Goal: Transaction & Acquisition: Purchase product/service

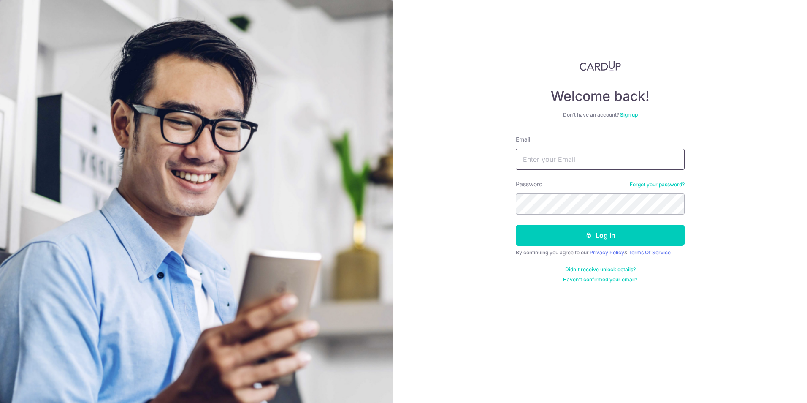
type input "maoxiang@hotmail.com"
click at [645, 235] on button "Log in" at bounding box center [600, 234] width 169 height 21
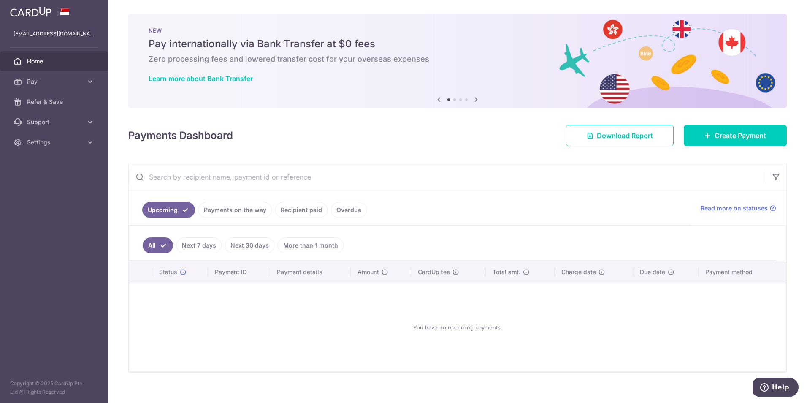
click at [234, 206] on link "Payments on the way" at bounding box center [234, 210] width 73 height 16
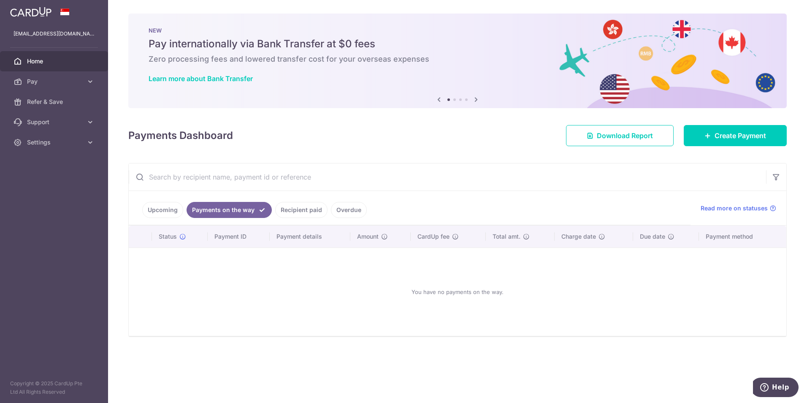
click at [282, 212] on link "Recipient paid" at bounding box center [301, 210] width 52 height 16
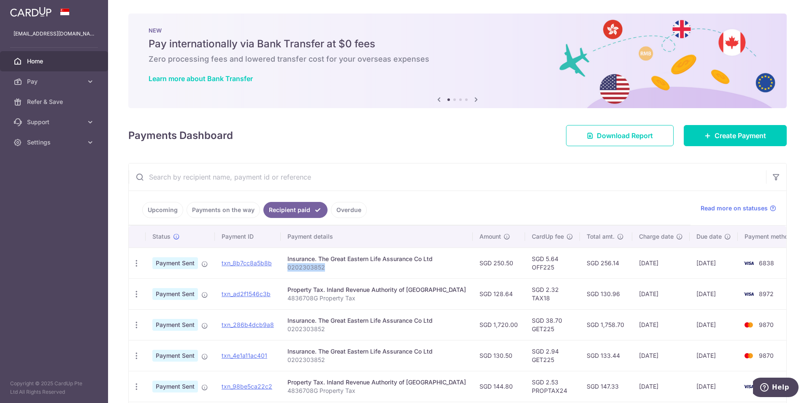
drag, startPoint x: 330, startPoint y: 267, endPoint x: 292, endPoint y: 270, distance: 38.1
click at [292, 270] on p "0202303852" at bounding box center [376, 267] width 178 height 8
drag, startPoint x: 292, startPoint y: 270, endPoint x: 296, endPoint y: 268, distance: 4.9
copy p "0202303852"
click at [705, 141] on link "Create Payment" at bounding box center [735, 135] width 103 height 21
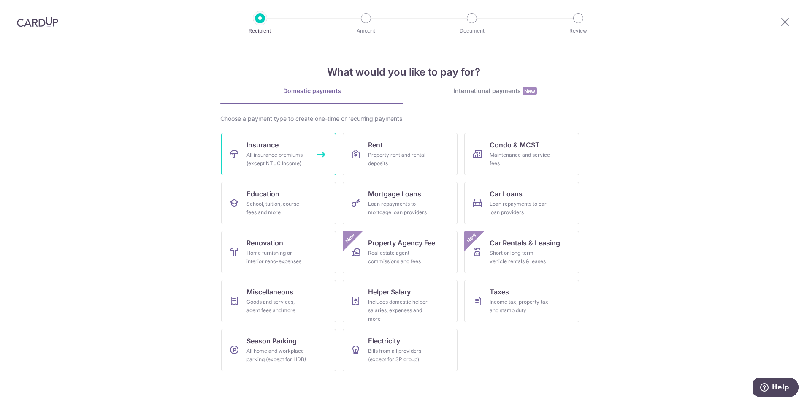
click at [297, 160] on div "All insurance premiums (except NTUC Income)" at bounding box center [276, 159] width 61 height 17
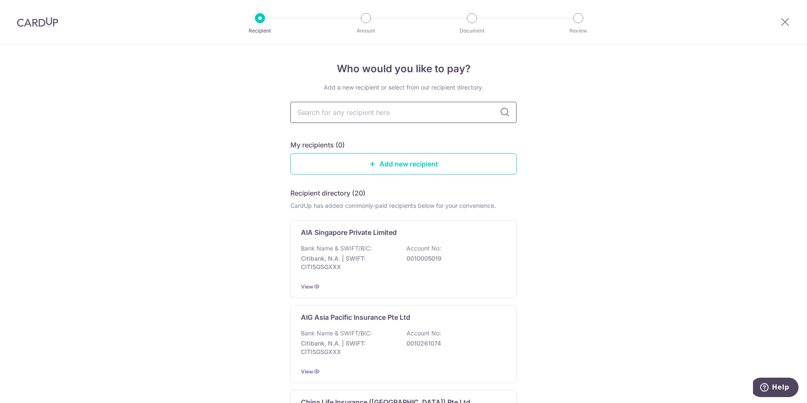
click at [383, 116] on input "text" at bounding box center [403, 112] width 226 height 21
type input "great eastern"
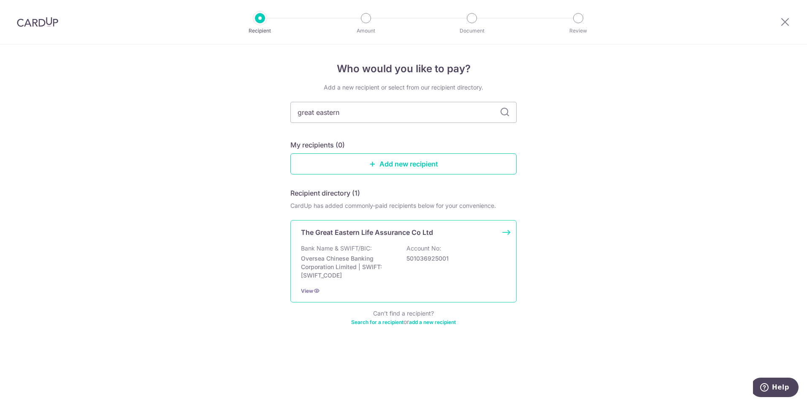
click at [379, 234] on p "The Great Eastern Life Assurance Co Ltd" at bounding box center [367, 232] width 132 height 10
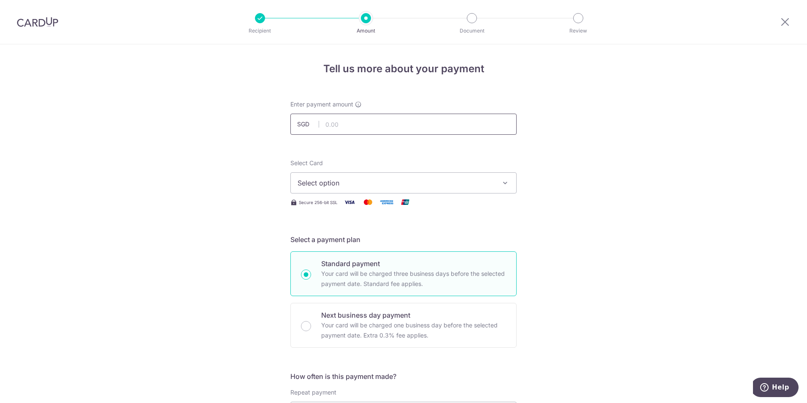
click at [344, 122] on input "text" at bounding box center [403, 124] width 226 height 21
type input "1,300.00"
click at [385, 189] on button "Select option" at bounding box center [403, 182] width 226 height 21
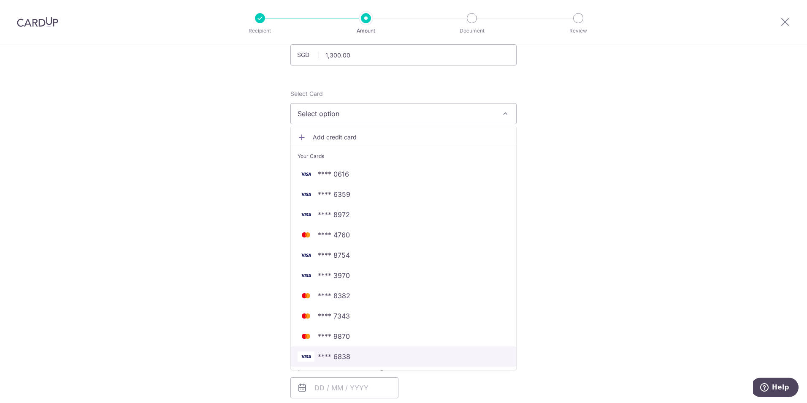
scroll to position [84, 0]
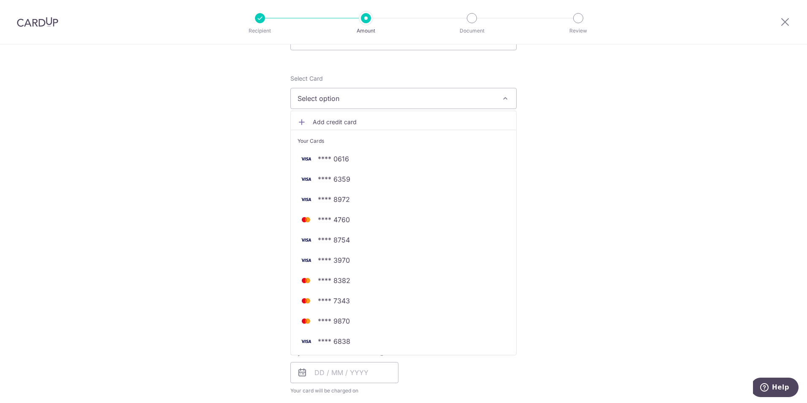
click at [341, 123] on span "Add credit card" at bounding box center [411, 122] width 197 height 8
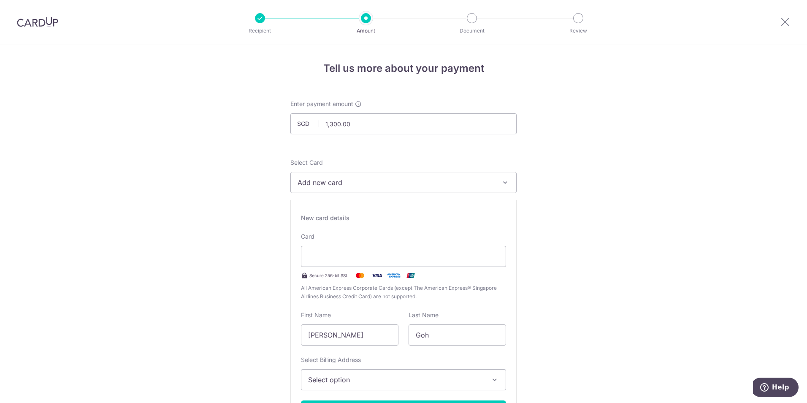
scroll to position [0, 0]
click at [365, 183] on span "Add new card" at bounding box center [395, 183] width 197 height 10
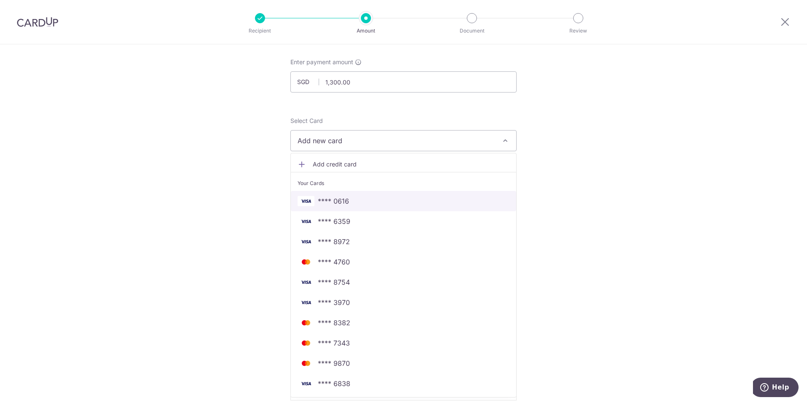
scroll to position [84, 0]
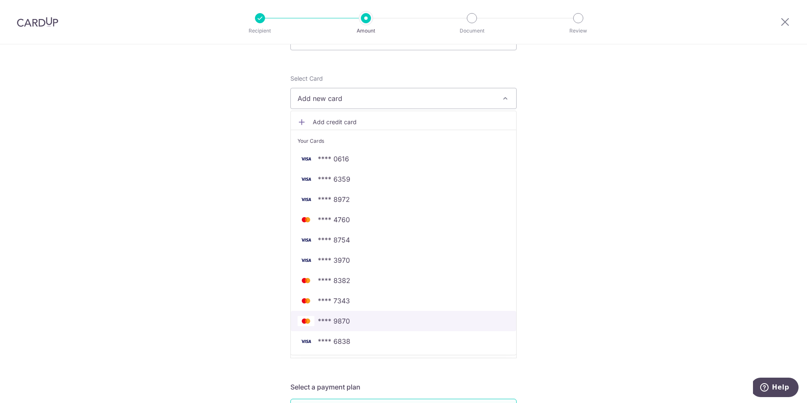
click at [360, 317] on span "**** 9870" at bounding box center [403, 321] width 212 height 10
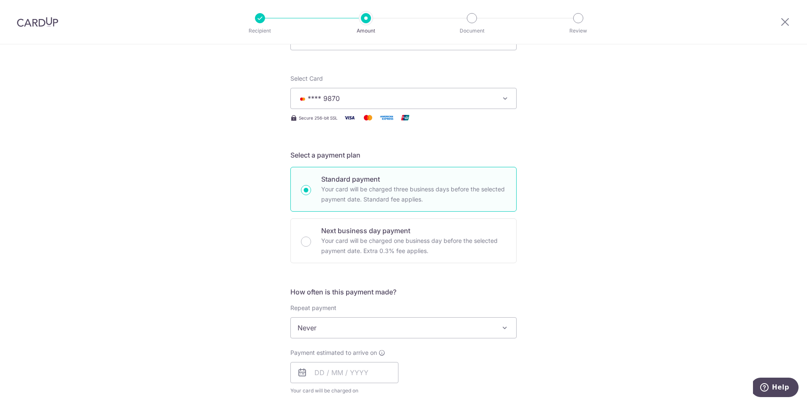
scroll to position [127, 0]
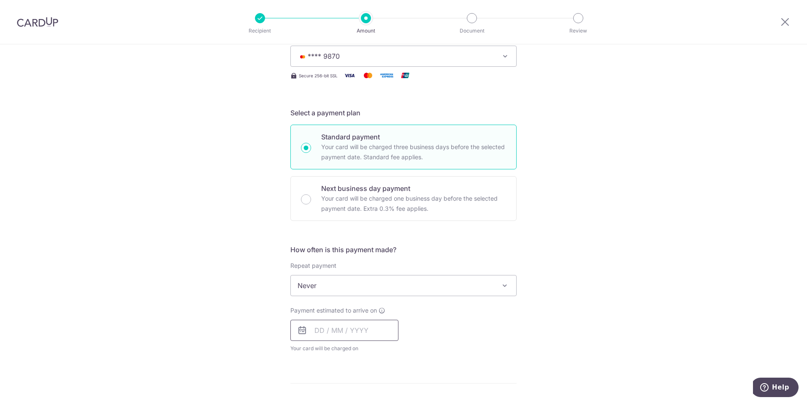
click at [359, 330] on input "text" at bounding box center [344, 329] width 108 height 21
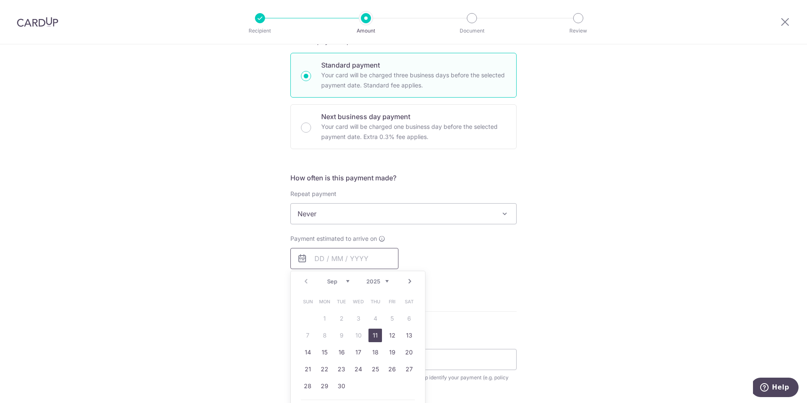
scroll to position [211, 0]
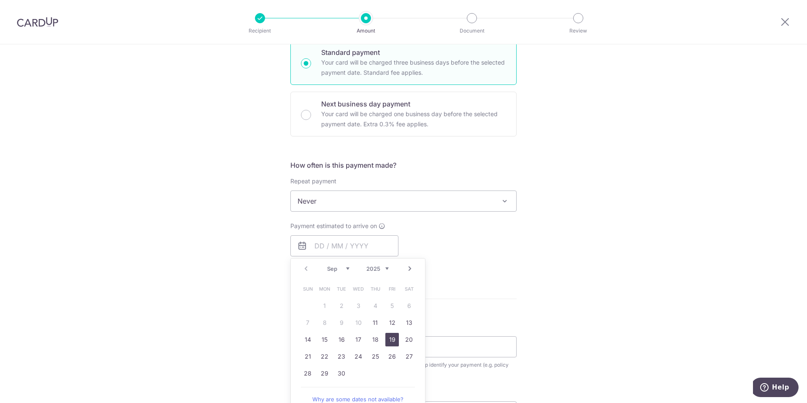
click at [386, 337] on link "19" at bounding box center [392, 340] width 14 height 14
type input "[DATE]"
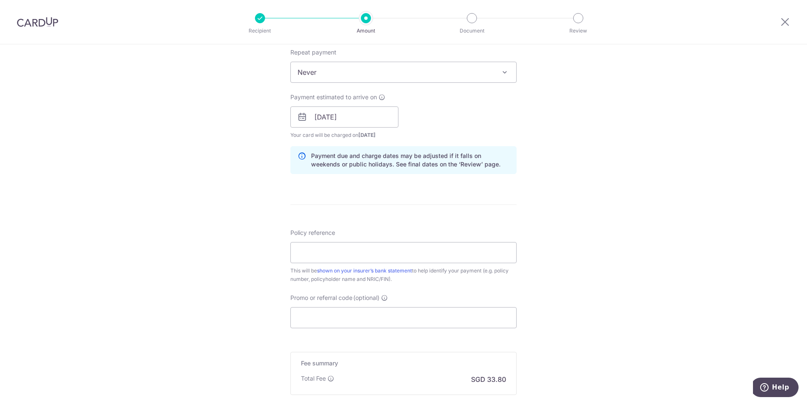
scroll to position [380, 0]
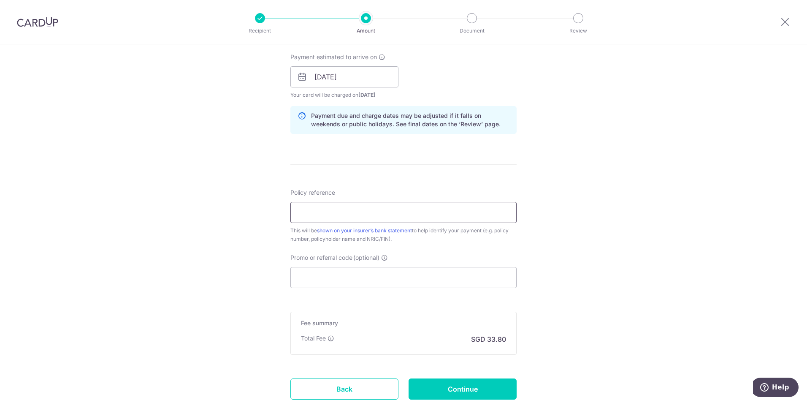
click at [320, 209] on input "Policy reference" at bounding box center [403, 212] width 226 height 21
type input "0202303852"
type input "OFF225"
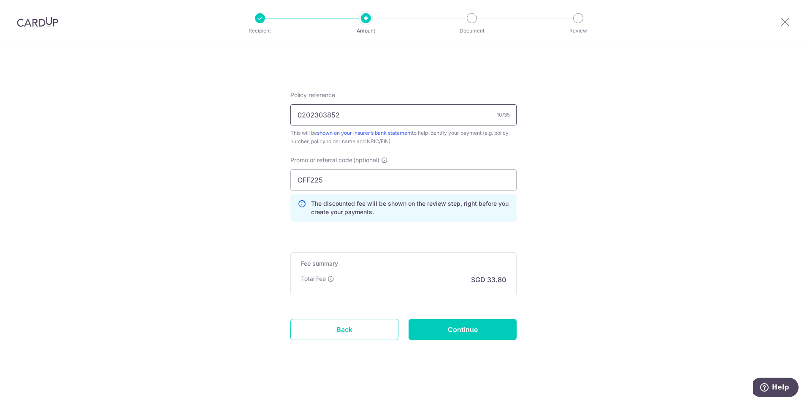
scroll to position [478, 0]
click at [485, 330] on input "Continue" at bounding box center [462, 328] width 108 height 21
type input "Create Schedule"
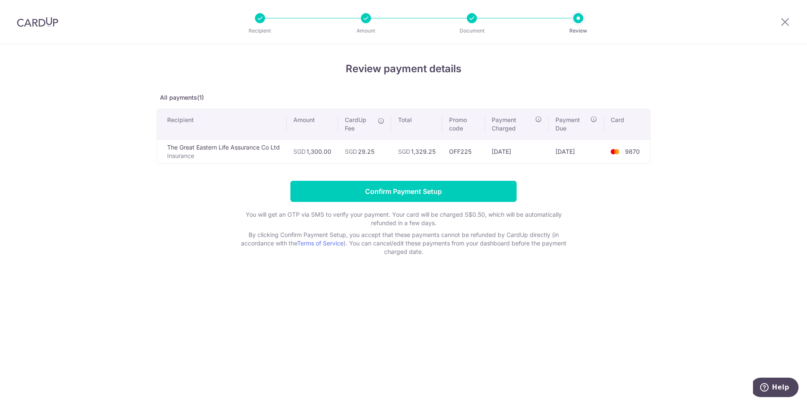
click at [673, 213] on div "Review payment details All payments(1) Recipient Amount CardUp Fee Total Promo …" at bounding box center [403, 223] width 807 height 358
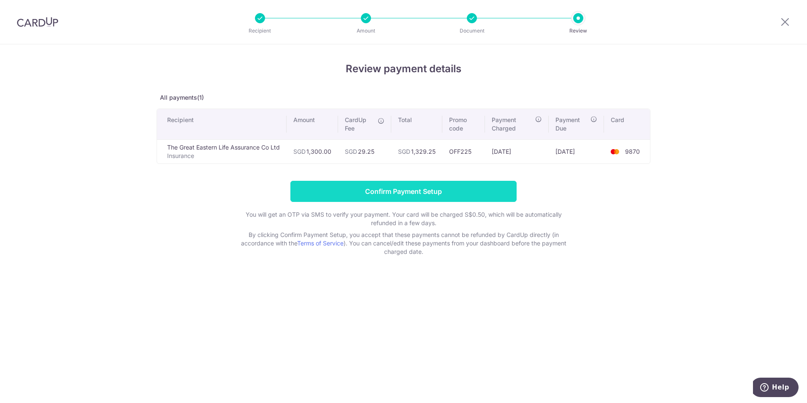
click at [398, 194] on input "Confirm Payment Setup" at bounding box center [403, 191] width 226 height 21
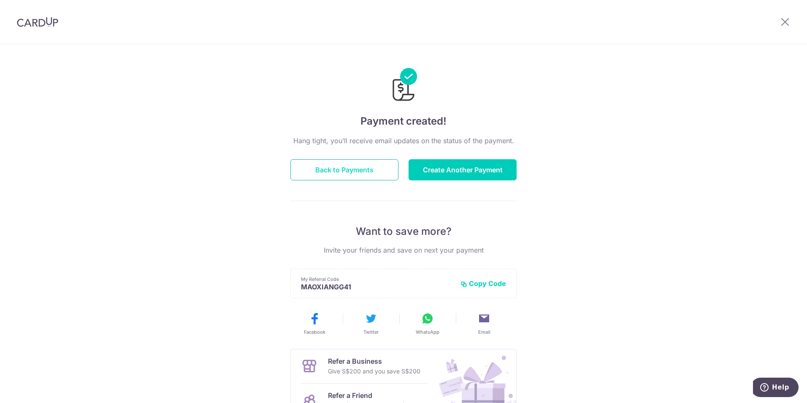
click at [345, 173] on button "Back to Payments" at bounding box center [344, 169] width 108 height 21
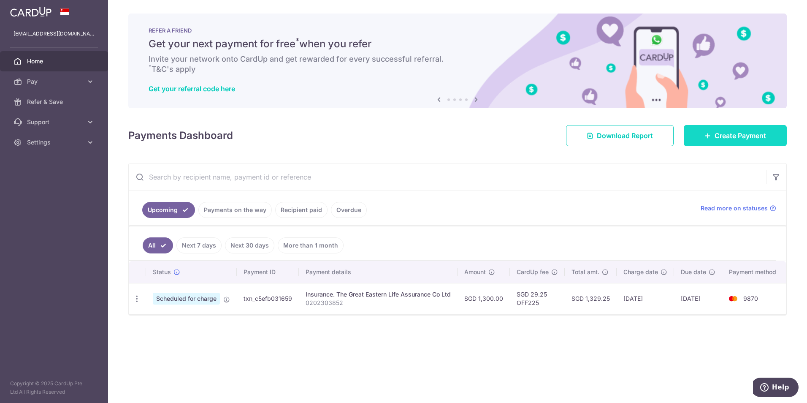
drag, startPoint x: 718, startPoint y: 140, endPoint x: 701, endPoint y: 143, distance: 17.2
click at [718, 140] on span "Create Payment" at bounding box center [739, 135] width 51 height 10
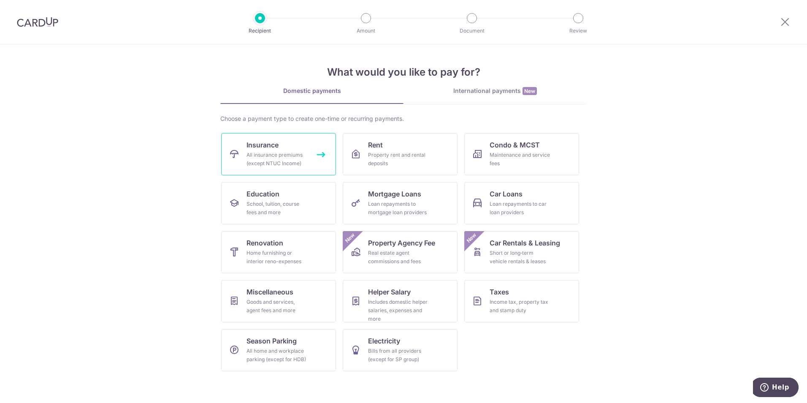
click at [284, 163] on div "All insurance premiums (except NTUC Income)" at bounding box center [276, 159] width 61 height 17
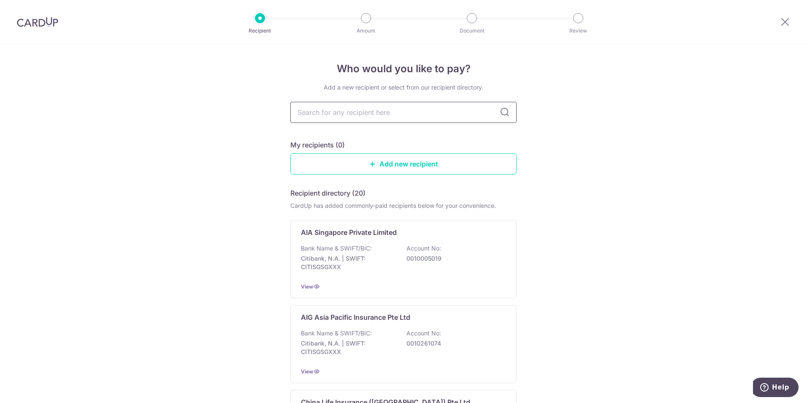
click at [369, 115] on input "text" at bounding box center [403, 112] width 226 height 21
click at [369, 160] on link "Add new recipient" at bounding box center [403, 163] width 226 height 21
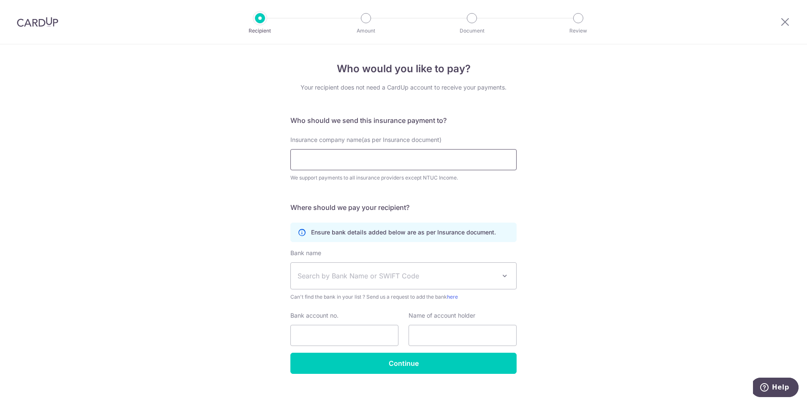
click at [362, 155] on input "Insurance company name(as per Insurance document)" at bounding box center [403, 159] width 226 height 21
type input "general"
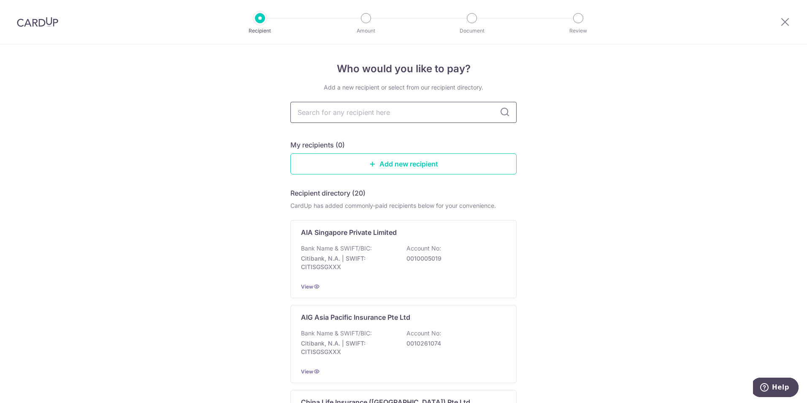
click at [404, 116] on input "text" at bounding box center [403, 112] width 226 height 21
type input "great"
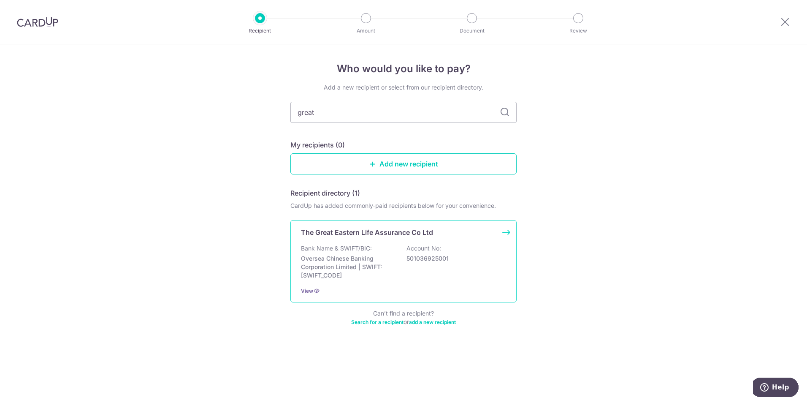
click at [417, 268] on div "Bank Name & SWIFT/BIC: Oversea Chinese Banking Corporation Limited | SWIFT: OCB…" at bounding box center [403, 261] width 205 height 35
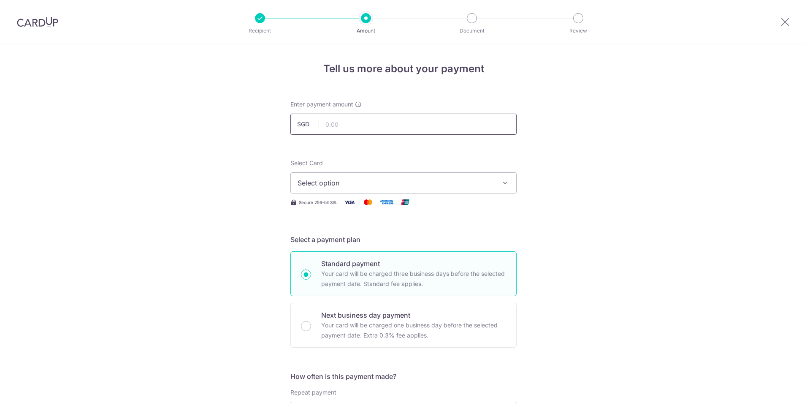
click at [353, 122] on input "text" at bounding box center [403, 124] width 226 height 21
type input "300.00"
click at [371, 186] on span "Select option" at bounding box center [395, 183] width 197 height 10
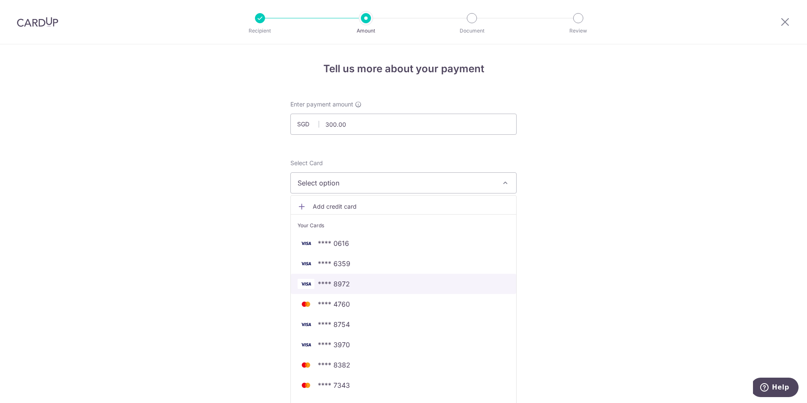
click at [367, 283] on span "**** 8972" at bounding box center [403, 284] width 212 height 10
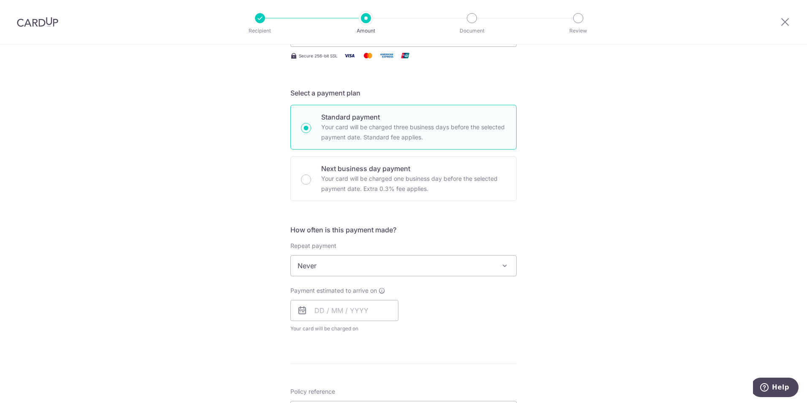
scroll to position [169, 0]
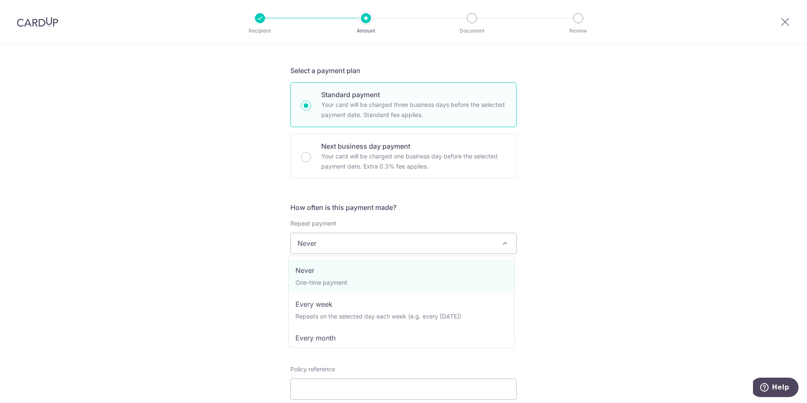
click at [357, 243] on span "Never" at bounding box center [403, 243] width 225 height 20
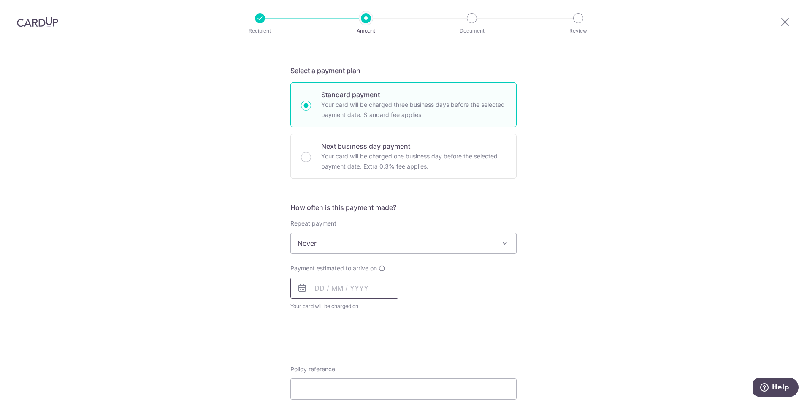
click at [363, 288] on input "text" at bounding box center [344, 287] width 108 height 21
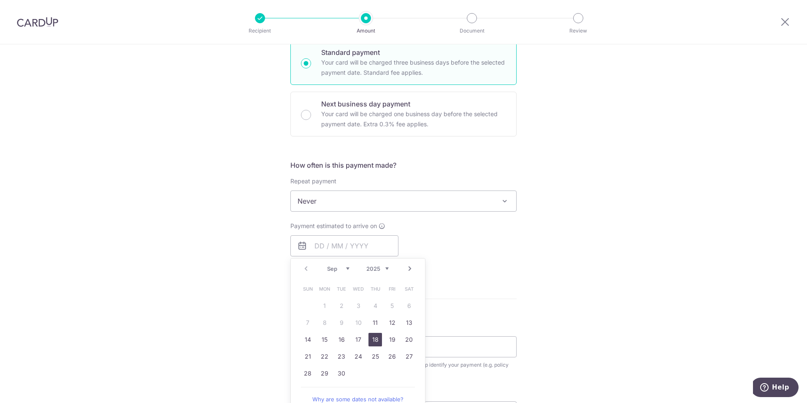
click at [376, 340] on link "18" at bounding box center [375, 340] width 14 height 14
type input "[DATE]"
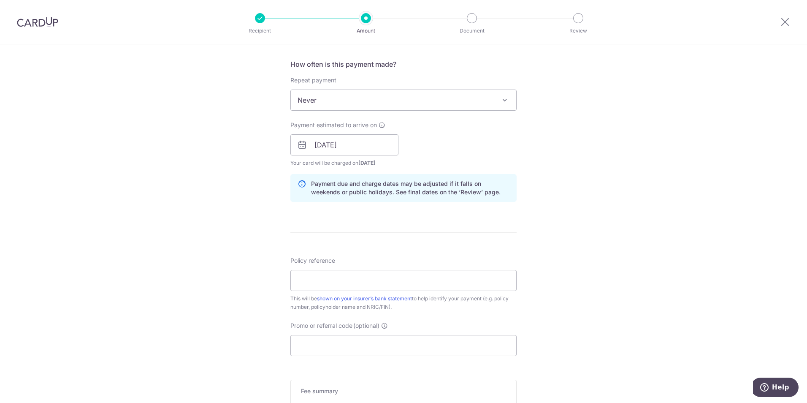
scroll to position [338, 0]
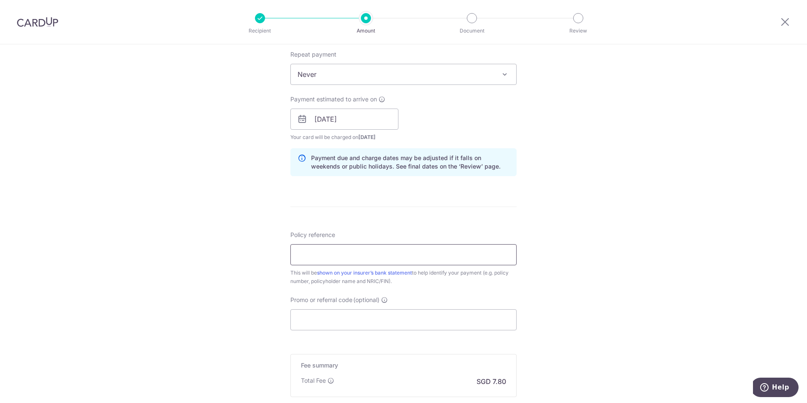
click at [334, 260] on input "Policy reference" at bounding box center [403, 254] width 226 height 21
type input "0202303852"
type input "OFF225"
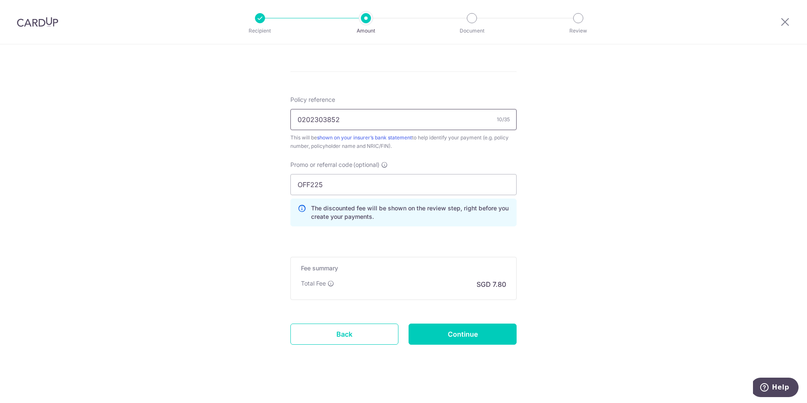
scroll to position [478, 0]
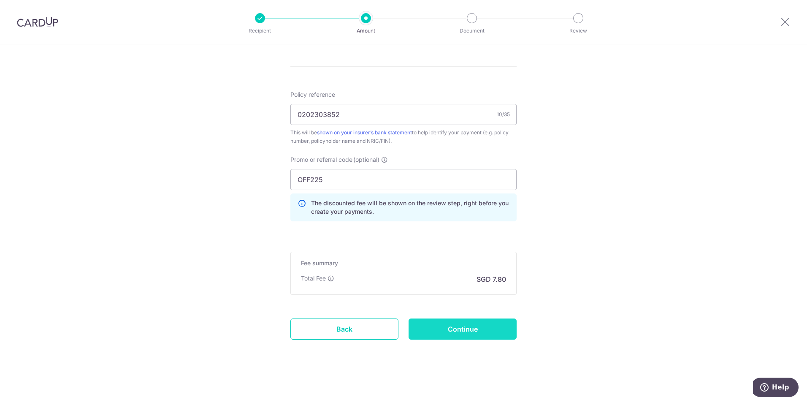
click at [464, 330] on input "Continue" at bounding box center [462, 328] width 108 height 21
type input "Create Schedule"
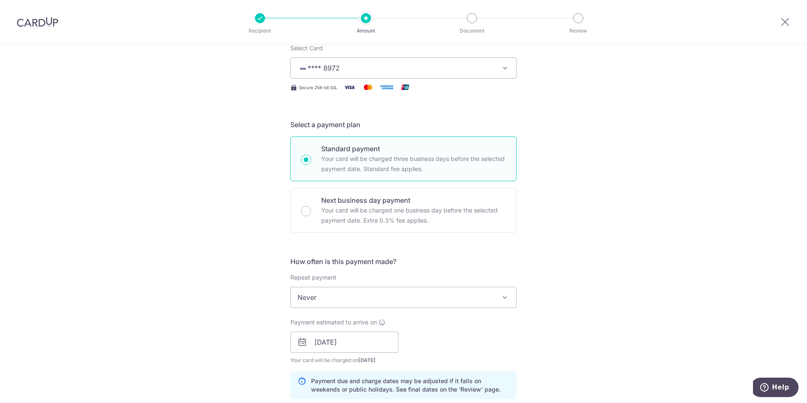
scroll to position [0, 0]
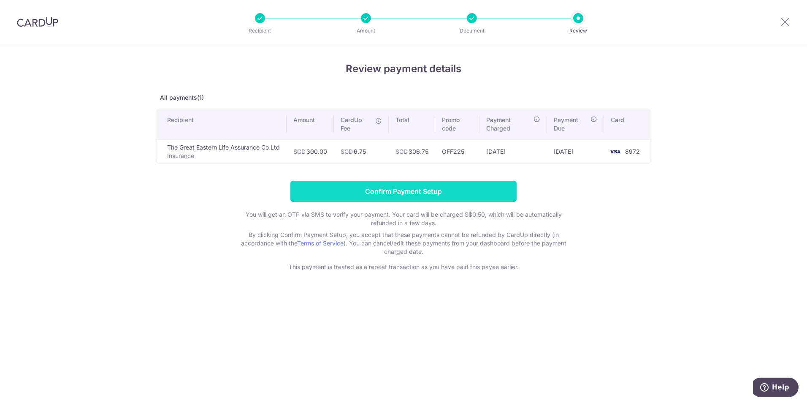
click at [454, 195] on input "Confirm Payment Setup" at bounding box center [403, 191] width 226 height 21
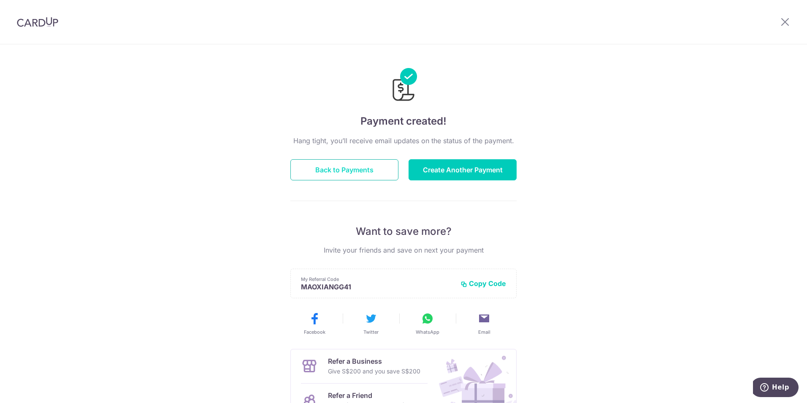
click at [318, 178] on button "Back to Payments" at bounding box center [344, 169] width 108 height 21
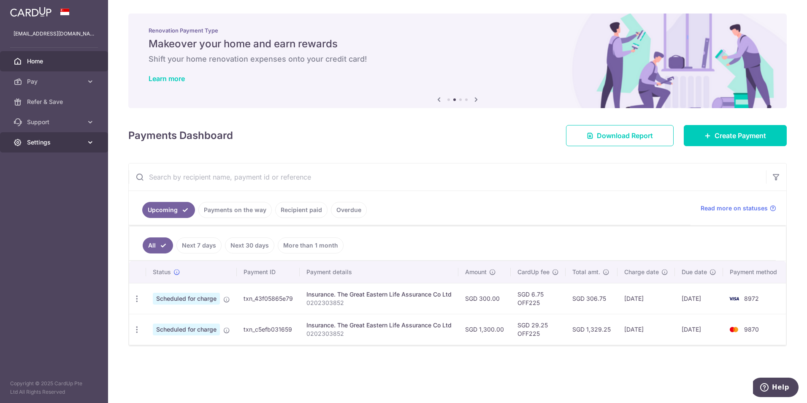
click at [43, 143] on span "Settings" at bounding box center [55, 142] width 56 height 8
click at [57, 184] on span "Logout" at bounding box center [55, 182] width 56 height 8
